Goal: Task Accomplishment & Management: Manage account settings

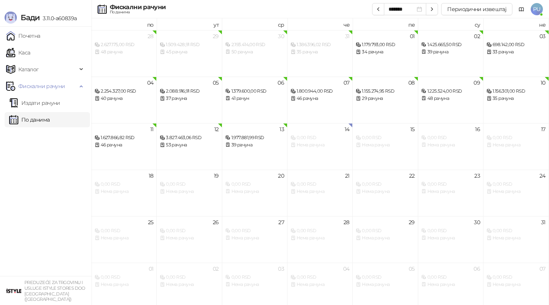
click at [41, 116] on link "По данима" at bounding box center [29, 119] width 40 height 15
click at [40, 109] on link "Издати рачуни" at bounding box center [34, 102] width 51 height 15
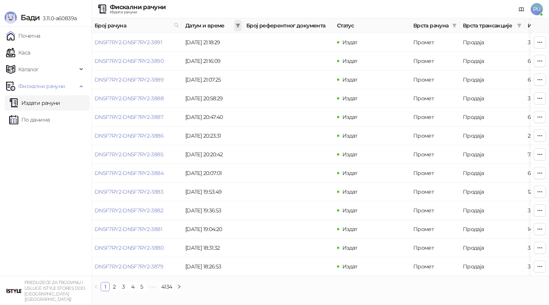
click at [237, 23] on icon "filter" at bounding box center [238, 25] width 5 height 5
click at [168, 41] on input at bounding box center [167, 42] width 32 height 8
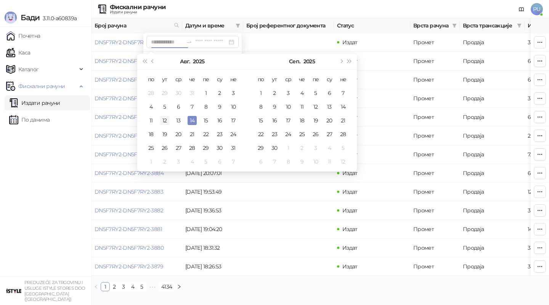
type input "**********"
click at [168, 116] on div "12" at bounding box center [164, 120] width 9 height 9
type input "**********"
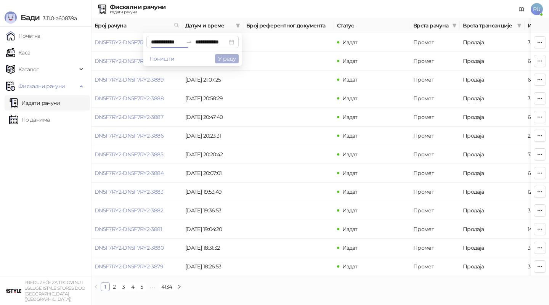
click at [227, 63] on button "У реду" at bounding box center [227, 58] width 24 height 9
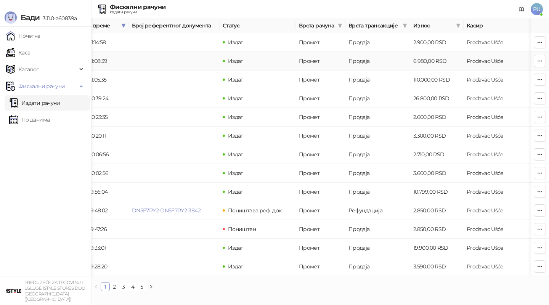
scroll to position [0, 147]
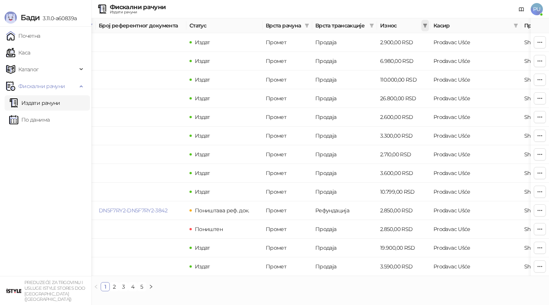
click at [425, 25] on icon "filter" at bounding box center [425, 26] width 4 height 4
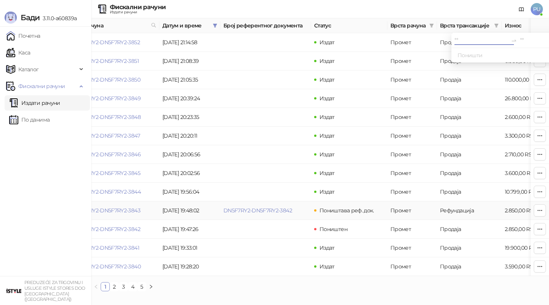
scroll to position [0, 0]
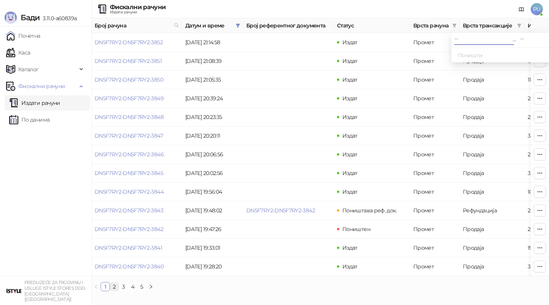
click at [114, 284] on link "2" at bounding box center [114, 286] width 8 height 8
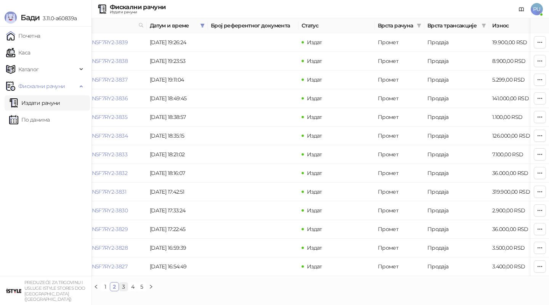
click at [123, 288] on link "3" at bounding box center [123, 286] width 8 height 8
click at [133, 290] on link "4" at bounding box center [132, 286] width 8 height 8
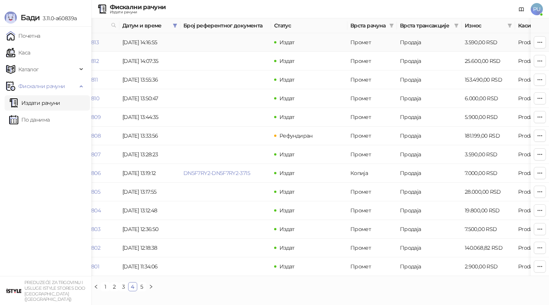
scroll to position [0, 152]
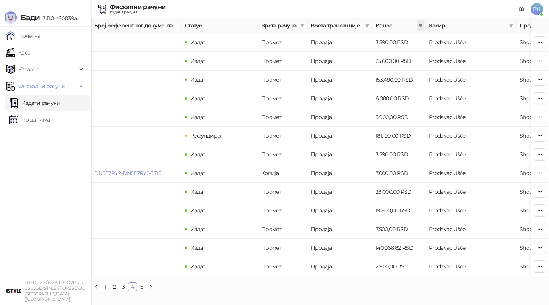
click at [418, 27] on icon "filter" at bounding box center [420, 25] width 5 height 5
click at [302, 38] on input at bounding box center [328, 40] width 53 height 8
type input "******"
click at [380, 38] on input at bounding box center [394, 40] width 53 height 8
type input "******"
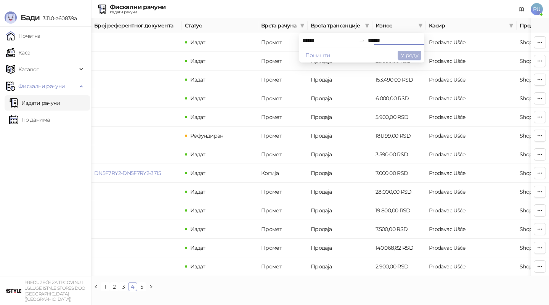
click at [414, 51] on button "У реду" at bounding box center [409, 55] width 24 height 9
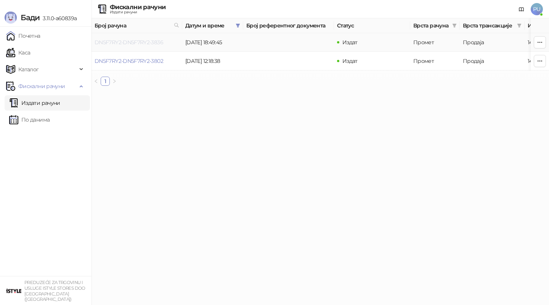
click at [156, 42] on link "DN5F7RY2-DN5F7RY2-3836" at bounding box center [129, 42] width 69 height 7
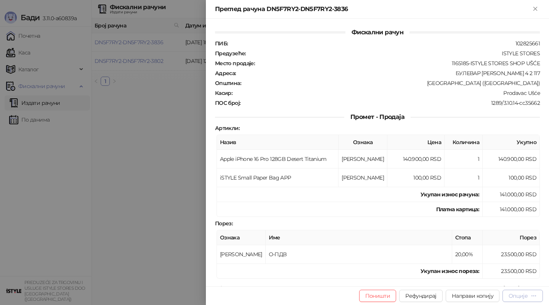
click at [525, 301] on button "Опције" at bounding box center [522, 296] width 40 height 12
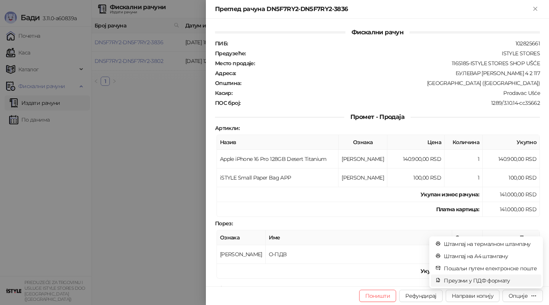
click at [506, 285] on li "Преузми у ПДФ формату" at bounding box center [486, 280] width 111 height 12
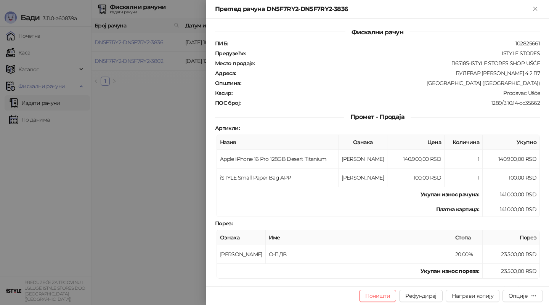
click at [11, 146] on div at bounding box center [274, 152] width 549 height 305
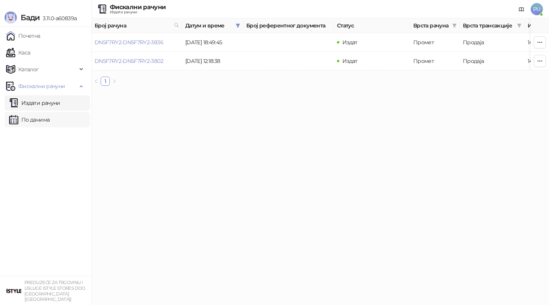
click at [41, 119] on link "По данима" at bounding box center [29, 119] width 40 height 15
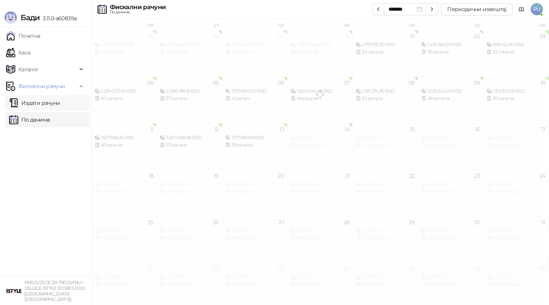
click at [58, 105] on link "Издати рачуни" at bounding box center [34, 102] width 51 height 15
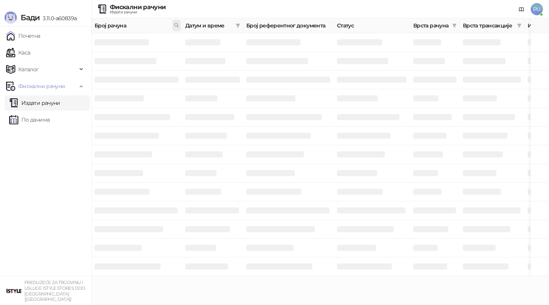
click at [175, 29] on span at bounding box center [176, 25] width 8 height 11
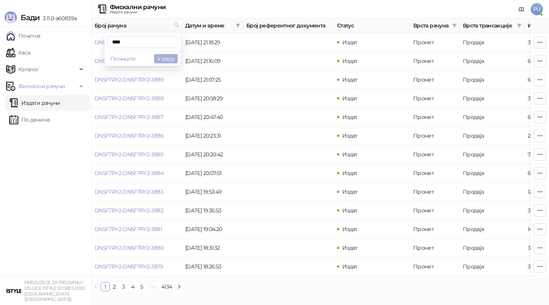
type input "****"
click at [167, 58] on button "У реду" at bounding box center [166, 58] width 24 height 9
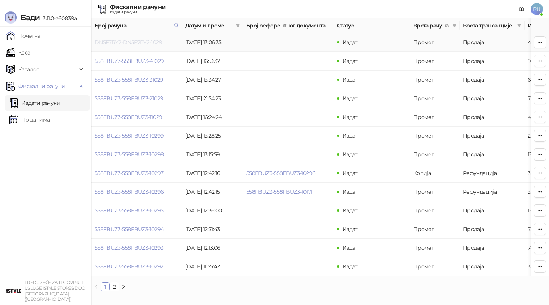
click at [153, 45] on link "DN5F7RY2-DN5F7RY2-1029" at bounding box center [128, 42] width 67 height 7
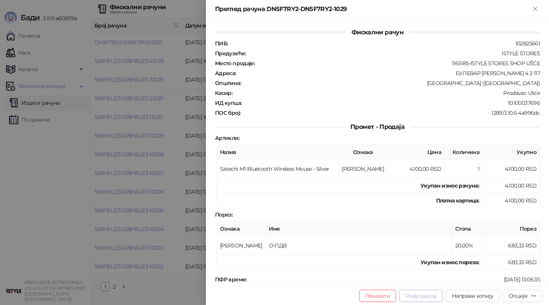
click at [424, 294] on button "Рефундирај" at bounding box center [420, 296] width 43 height 12
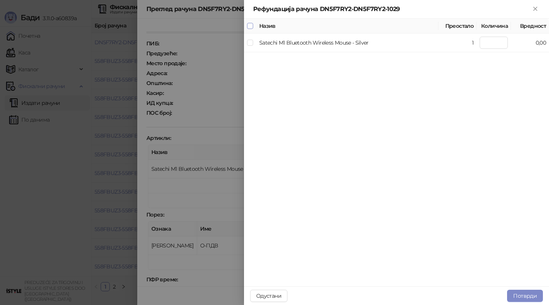
type input "*"
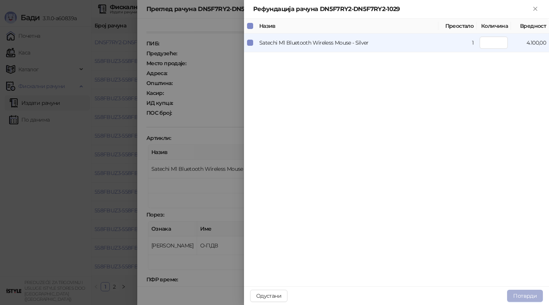
click at [530, 291] on button "Потврди" at bounding box center [525, 296] width 36 height 12
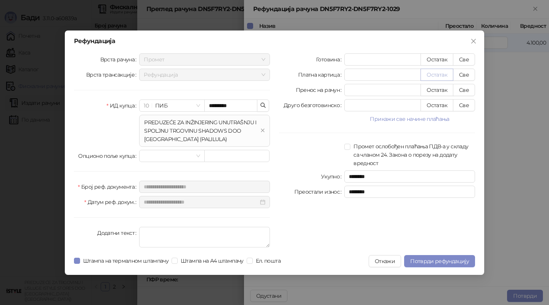
click at [432, 76] on button "Остатак" at bounding box center [436, 75] width 33 height 12
type input "****"
click at [431, 261] on span "Потврди рефундацију" at bounding box center [439, 261] width 59 height 7
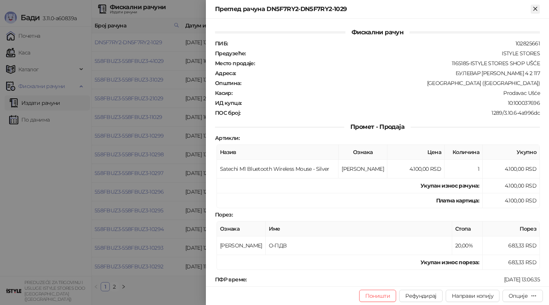
click at [537, 6] on icon "Close" at bounding box center [535, 8] width 7 height 7
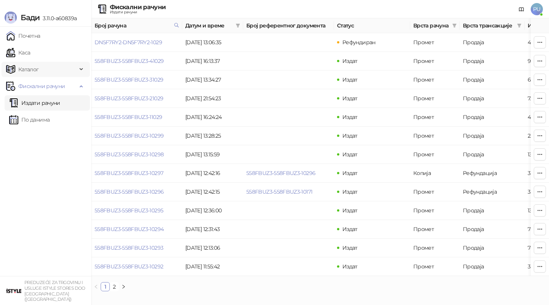
drag, startPoint x: 27, startPoint y: 53, endPoint x: 37, endPoint y: 62, distance: 13.8
click at [27, 53] on link "Каса" at bounding box center [18, 52] width 24 height 15
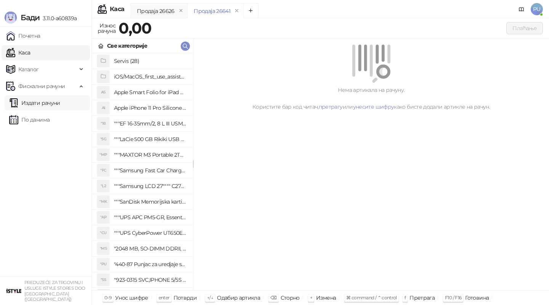
click at [50, 107] on link "Издати рачуни" at bounding box center [34, 102] width 51 height 15
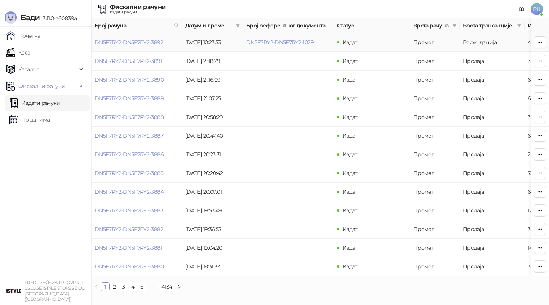
drag, startPoint x: 321, startPoint y: 41, endPoint x: 242, endPoint y: 42, distance: 78.9
click at [242, 42] on tr "DN5F7RY2-DN5F7RY2-3892 [DATE] 10:23:53 DN5F7RY2-DN5F7RY2-1029 Издат Промет Рефу…" at bounding box center [434, 42] width 686 height 19
copy tr "DN5F7RY2-DN5F7RY2-1029"
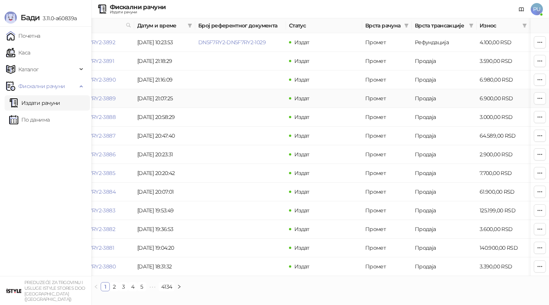
scroll to position [0, 48]
